Goal: Transaction & Acquisition: Purchase product/service

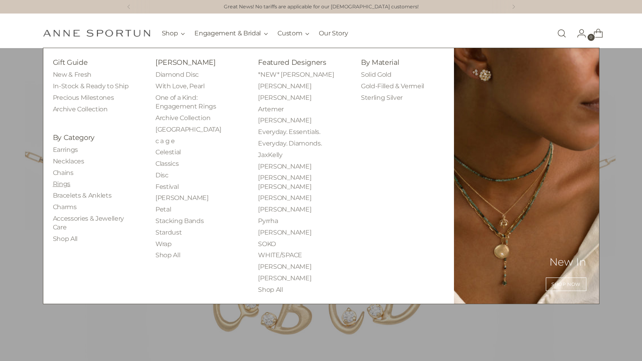
click at [64, 181] on link "Rings" at bounding box center [61, 184] width 17 height 8
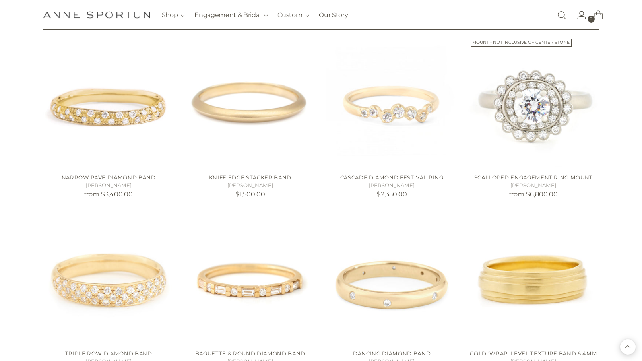
scroll to position [8313, 0]
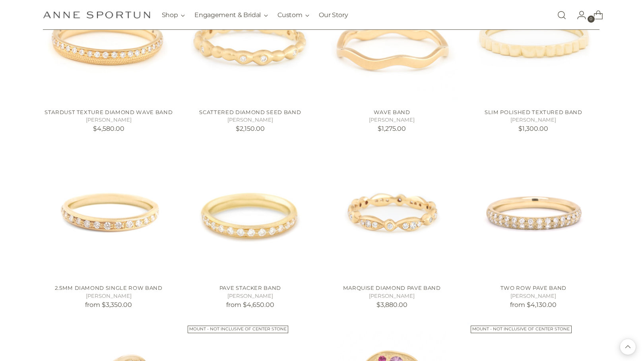
scroll to position [8730, 0]
click at [541, 292] on h5 "[PERSON_NAME]" at bounding box center [534, 296] width 132 height 8
click at [528, 300] on p "from $4,130.00" at bounding box center [534, 305] width 132 height 10
click at [0, 0] on img "Two Row Pave Band" at bounding box center [0, 0] width 0 height 0
